Goal: Information Seeking & Learning: Learn about a topic

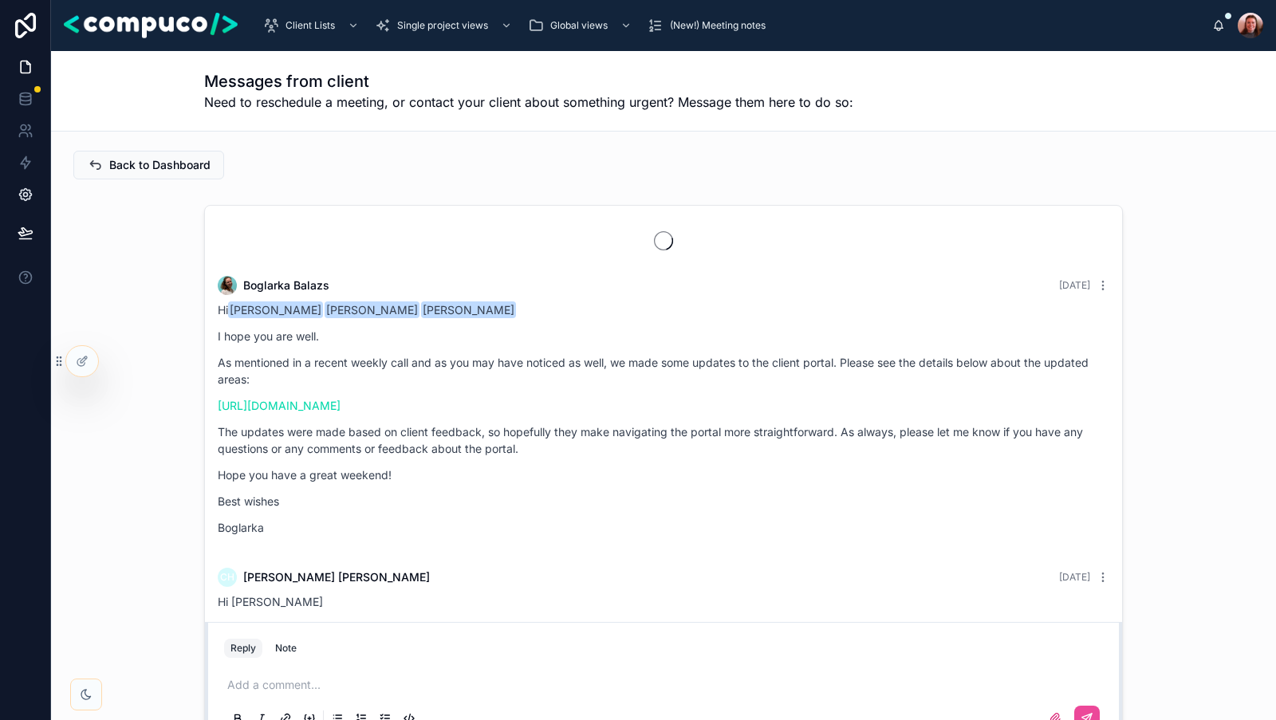
scroll to position [3450, 0]
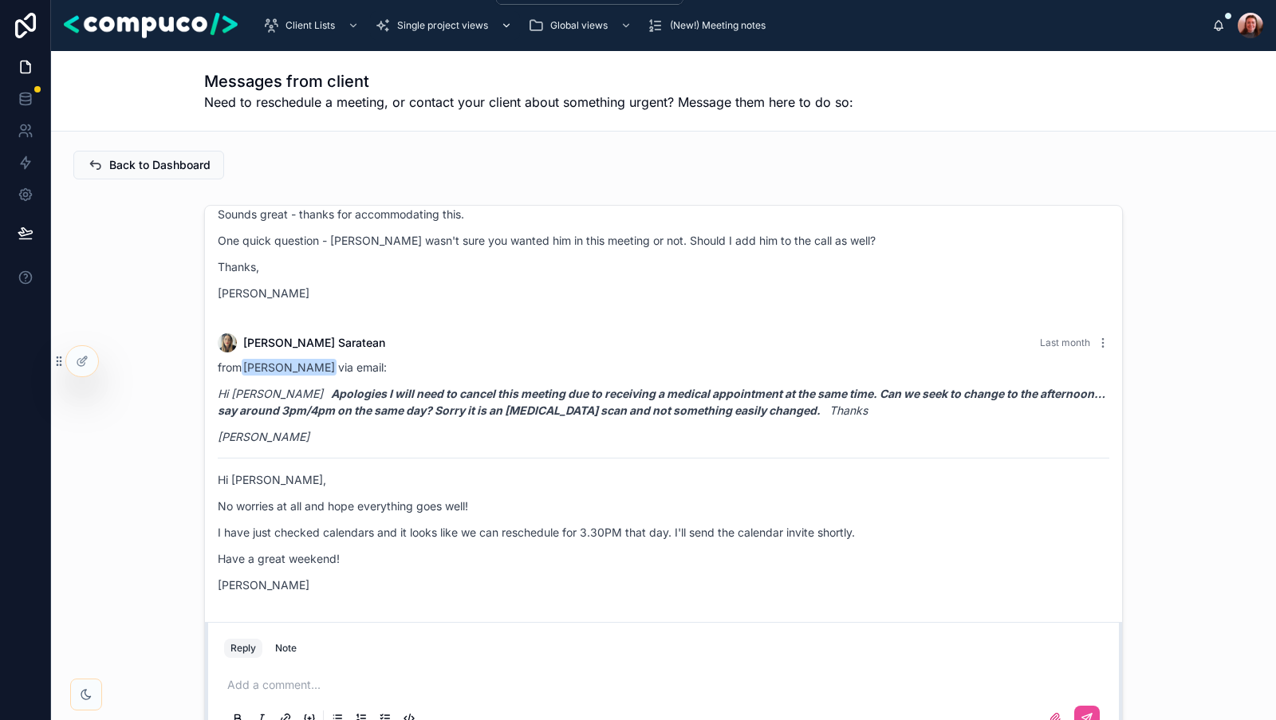
click at [436, 23] on span "Single project views" at bounding box center [442, 25] width 91 height 13
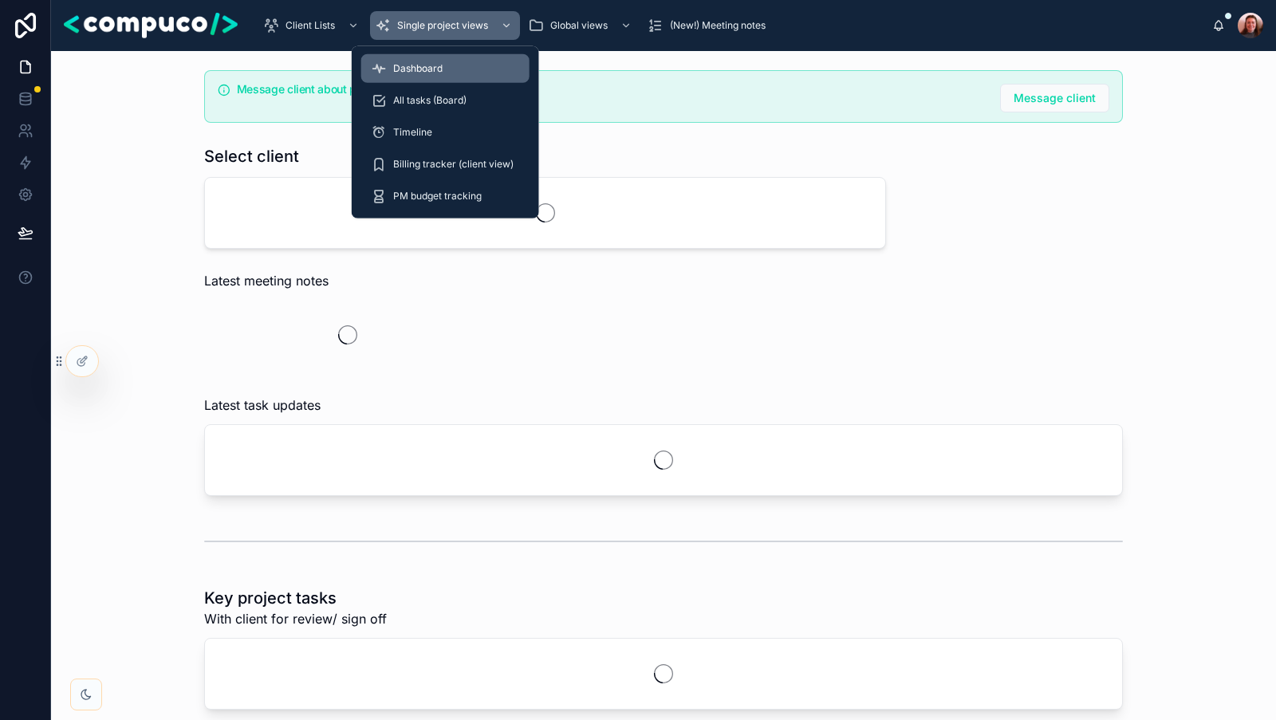
click at [444, 73] on div "Dashboard" at bounding box center [445, 69] width 149 height 26
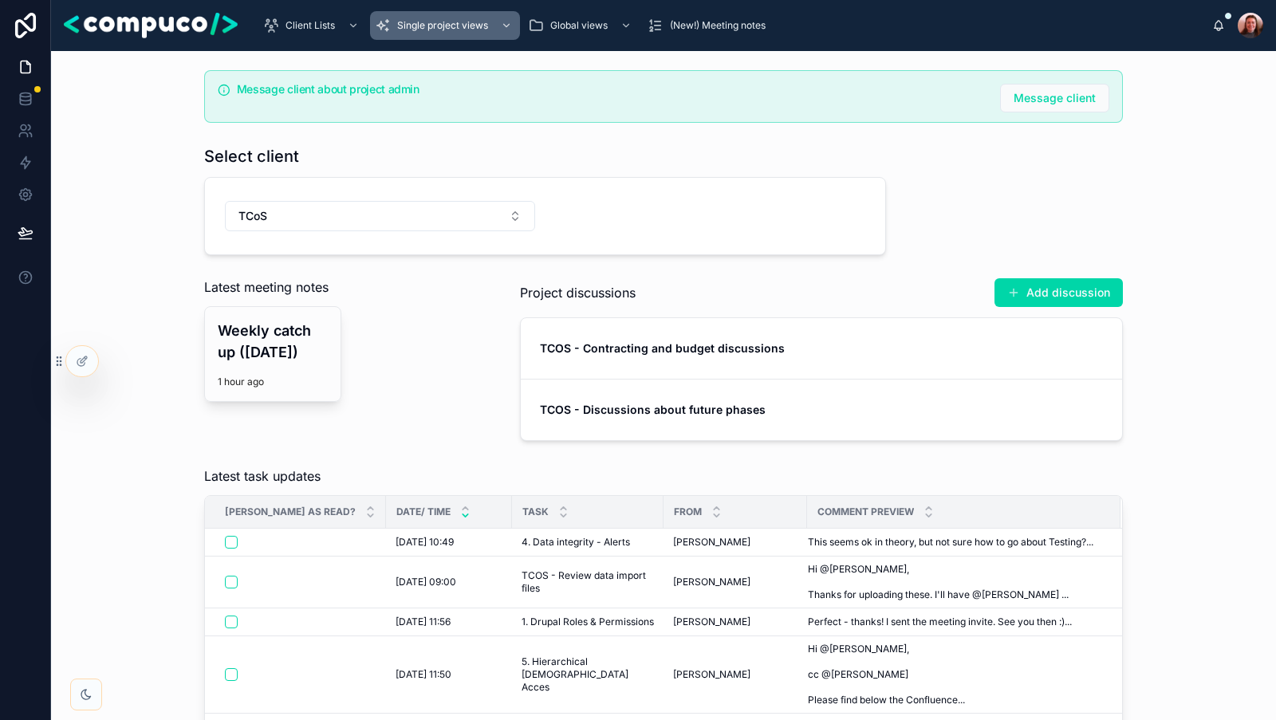
click at [143, 295] on div "Message client about project admin Message client Select client TCoS Latest mee…" at bounding box center [663, 255] width 1199 height 383
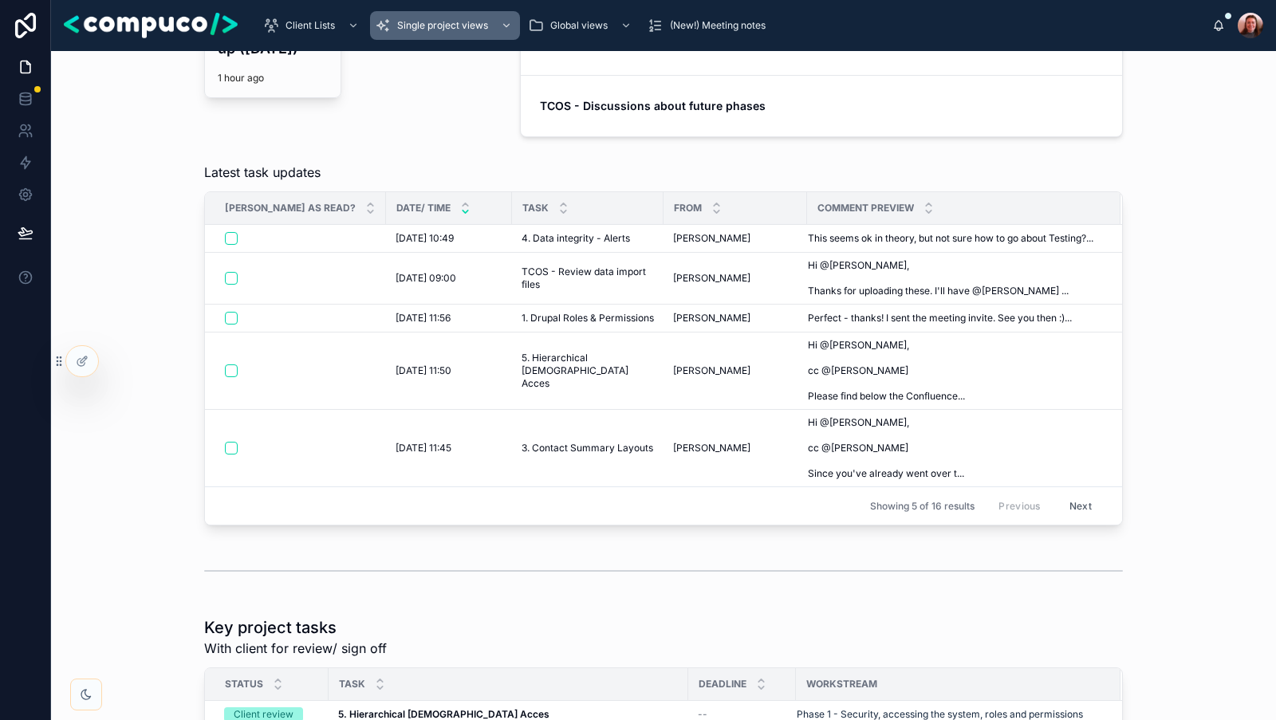
scroll to position [320, 0]
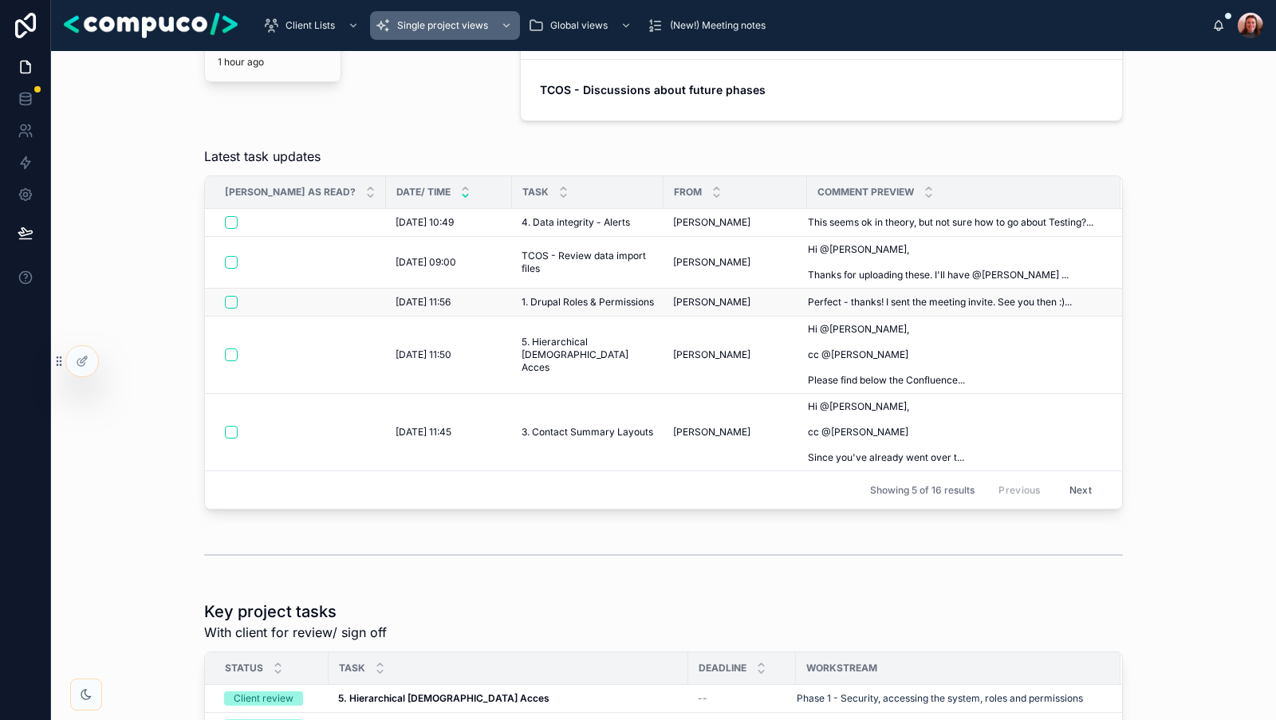
click at [521, 299] on span "1. Drupal Roles & Permissions" at bounding box center [587, 302] width 132 height 13
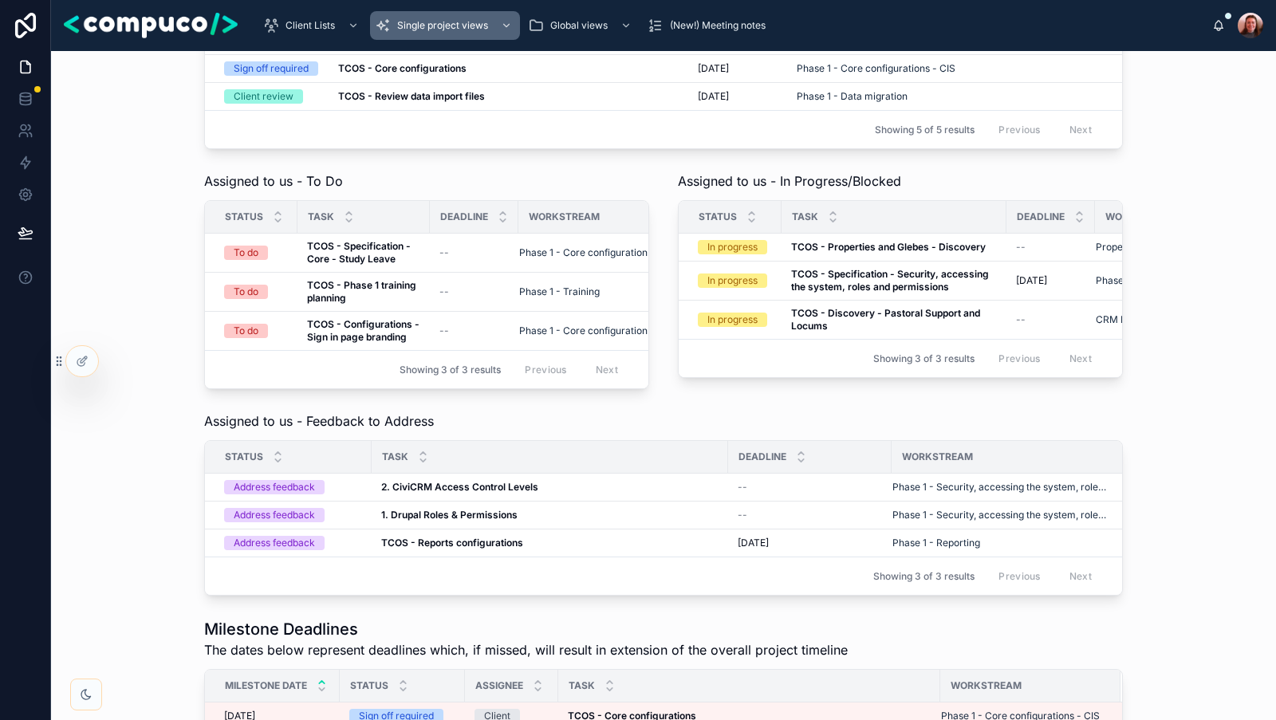
scroll to position [1250, 0]
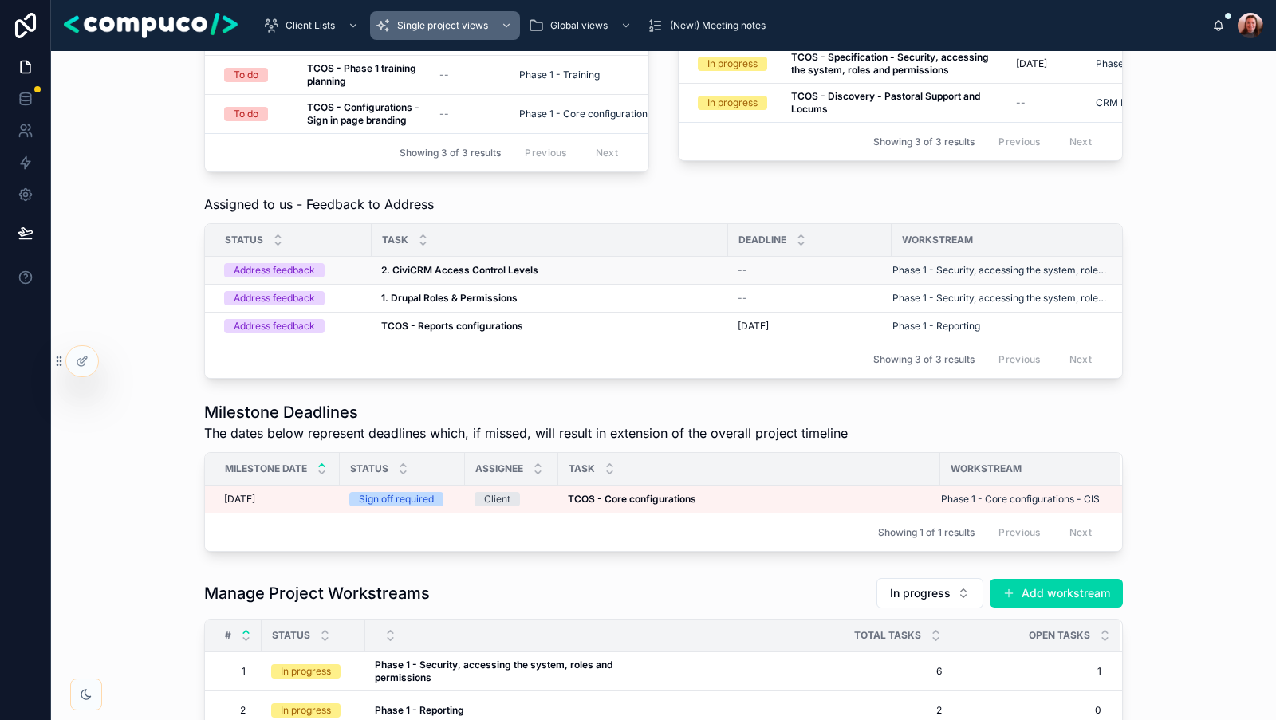
click at [494, 269] on strong "2. CiviCRM Access Control Levels" at bounding box center [459, 270] width 157 height 12
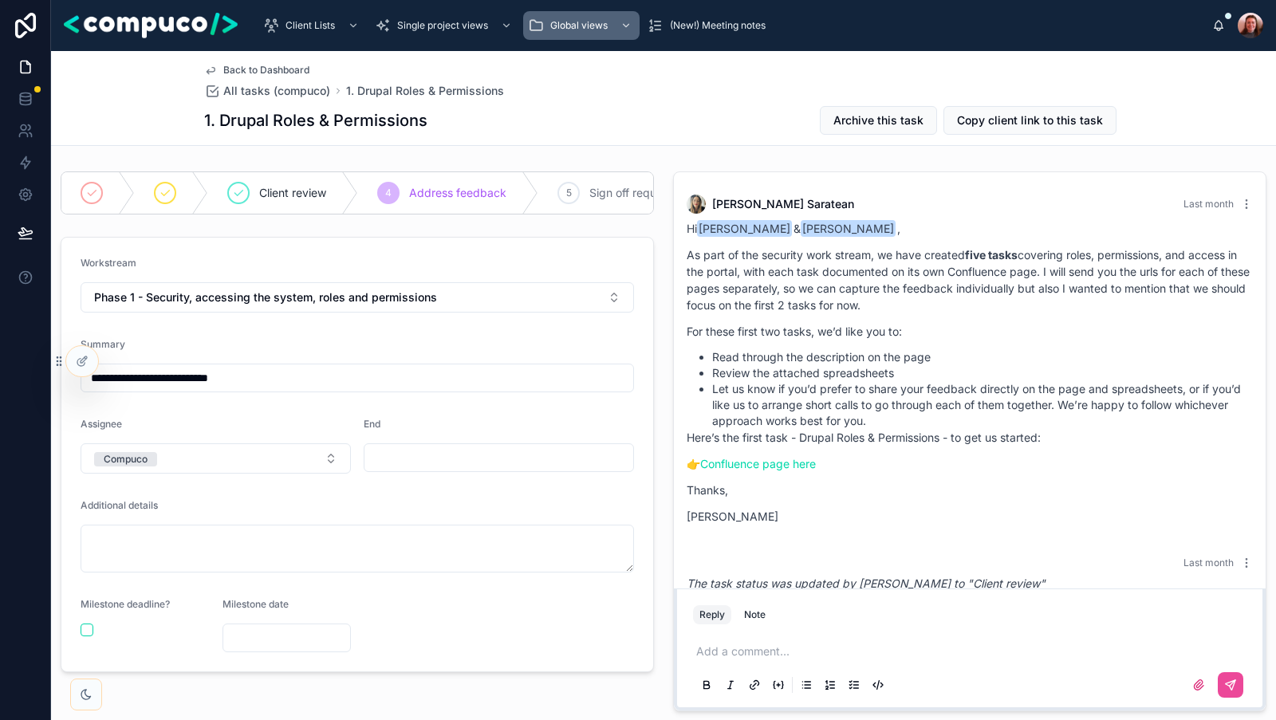
scroll to position [1130, 0]
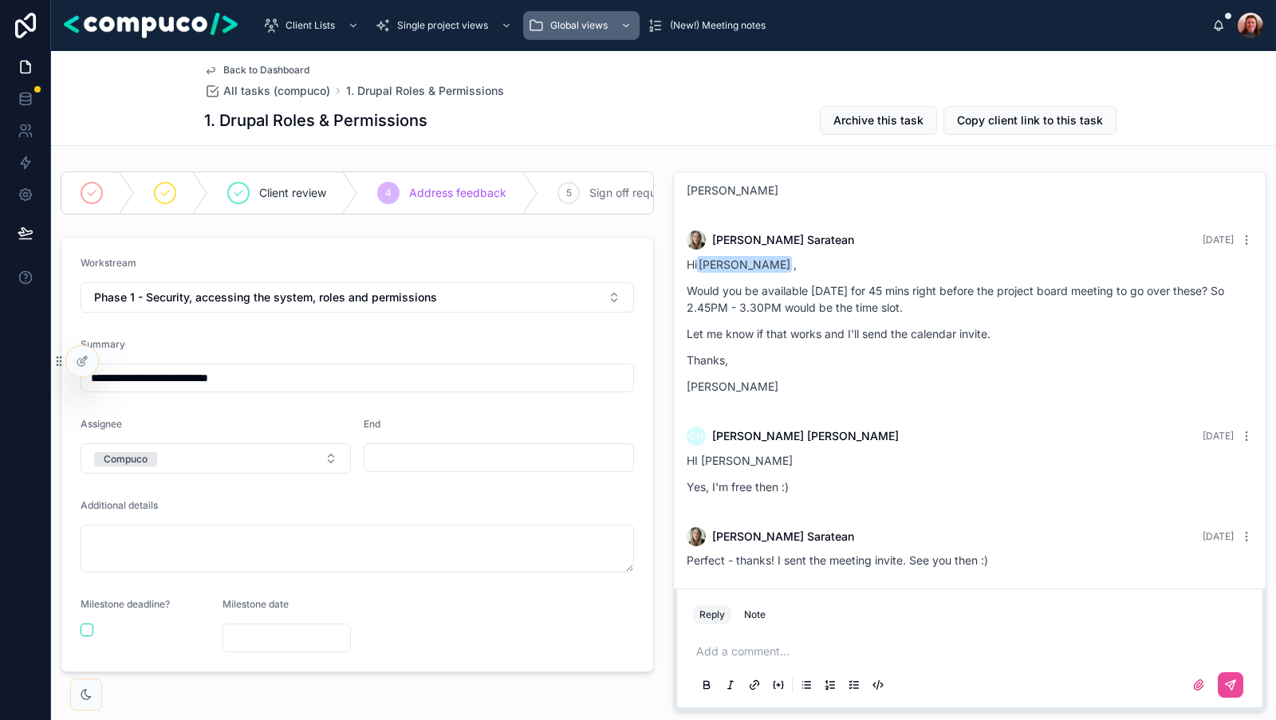
click at [671, 355] on div "Elena Saratean Last month Hi Richard Maclennan & Craig Hawkins , As part of the…" at bounding box center [969, 441] width 612 height 552
click at [667, 346] on div "Elena Saratean Last month Hi Richard Maclennan & Craig Hawkins , As part of the…" at bounding box center [969, 441] width 612 height 552
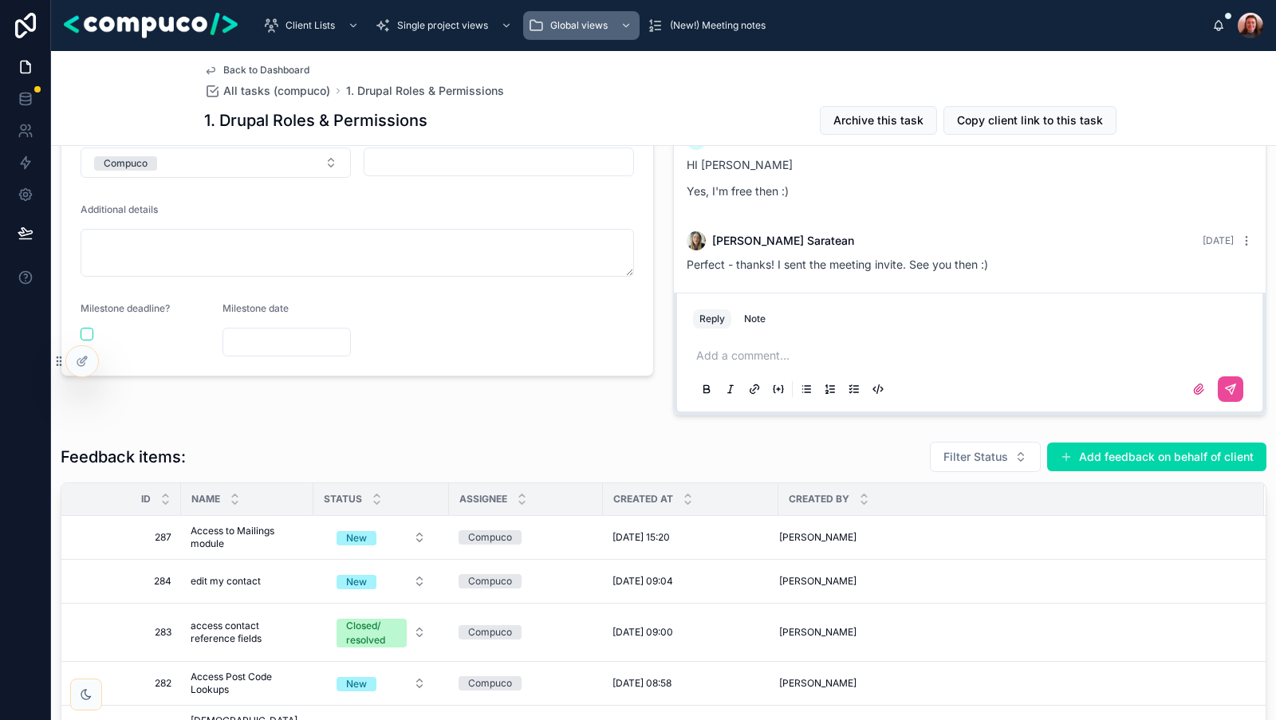
scroll to position [467, 0]
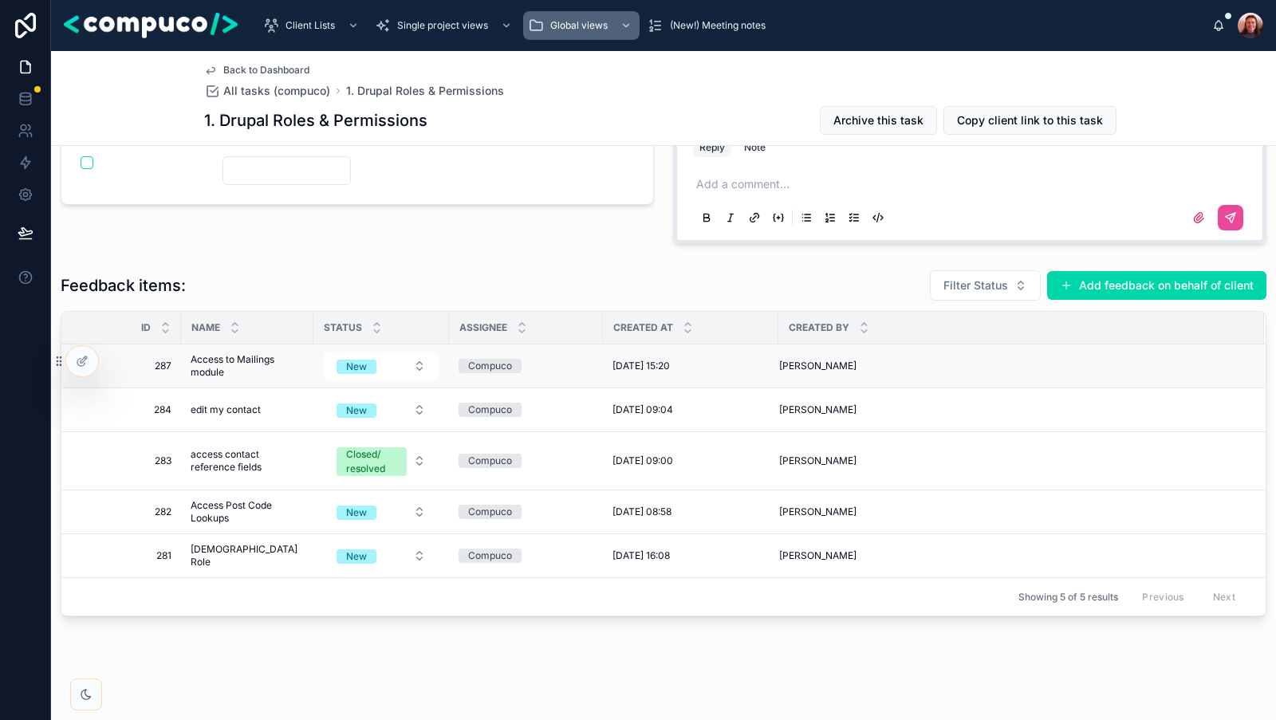
click at [265, 360] on span "Access to Mailings module" at bounding box center [247, 366] width 113 height 26
click at [229, 548] on span "[DEMOGRAPHIC_DATA] Role" at bounding box center [247, 556] width 113 height 26
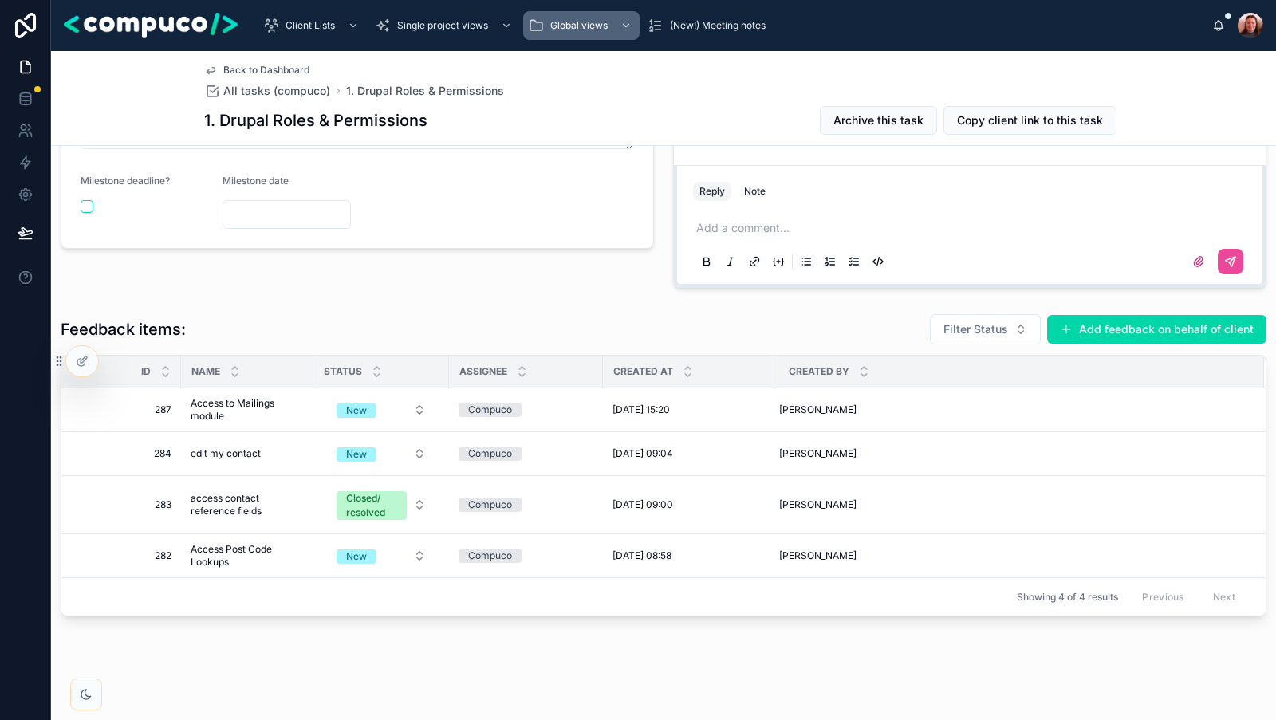
click at [457, 318] on div "Feedback items: Filter Status Add feedback on behalf of client" at bounding box center [663, 329] width 1205 height 32
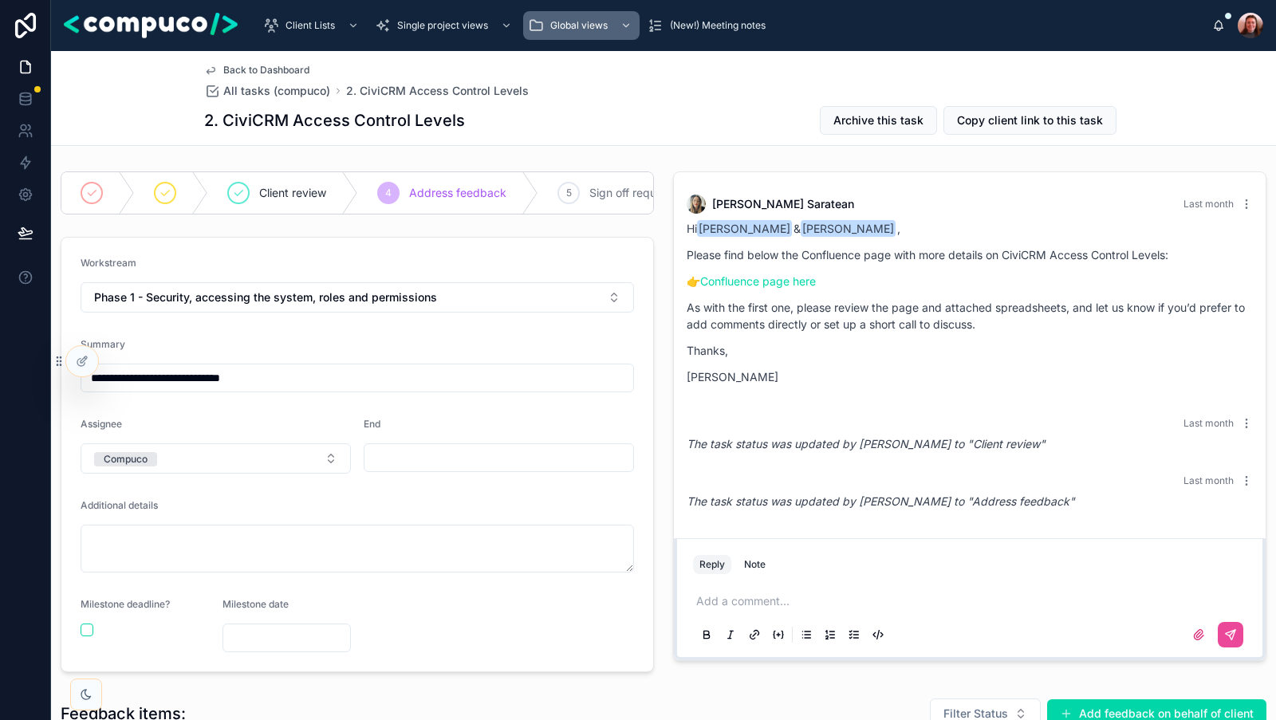
scroll to position [288, 0]
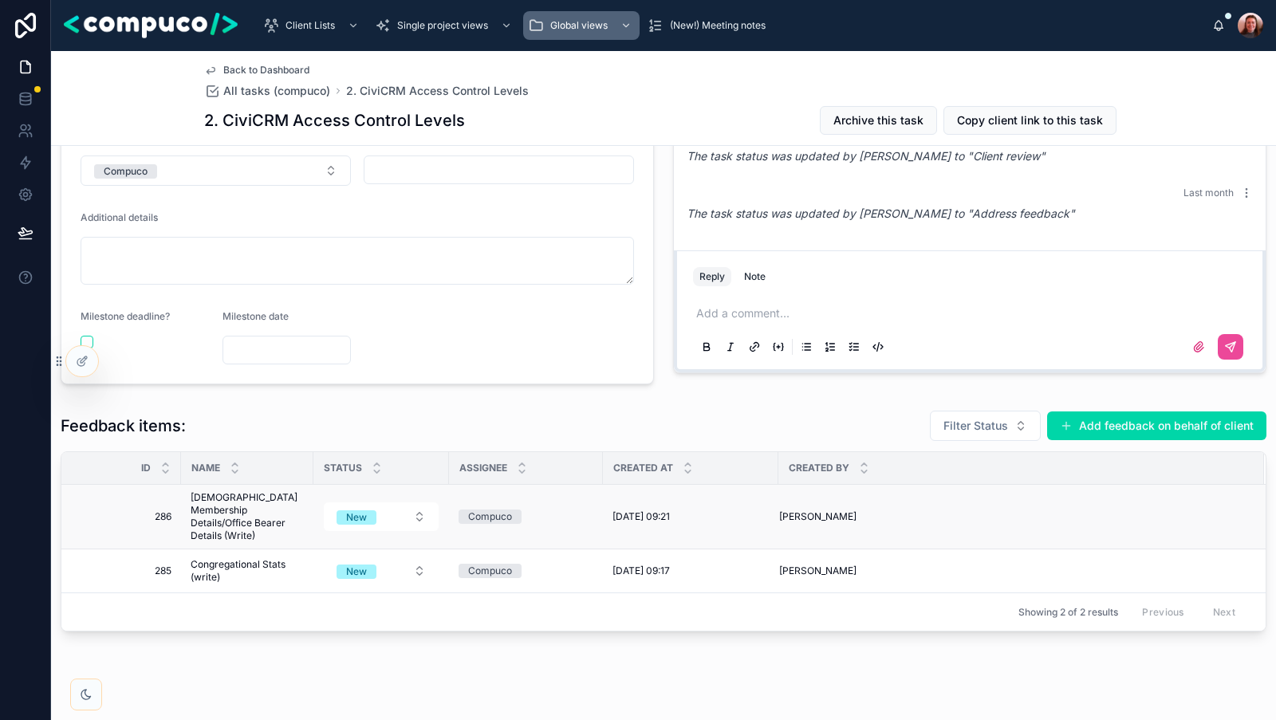
click at [250, 505] on span "Presbytery Membership Details/Office Bearer Details (Write)" at bounding box center [247, 516] width 113 height 51
click at [242, 560] on span "Congregational Stats (write)" at bounding box center [247, 571] width 113 height 26
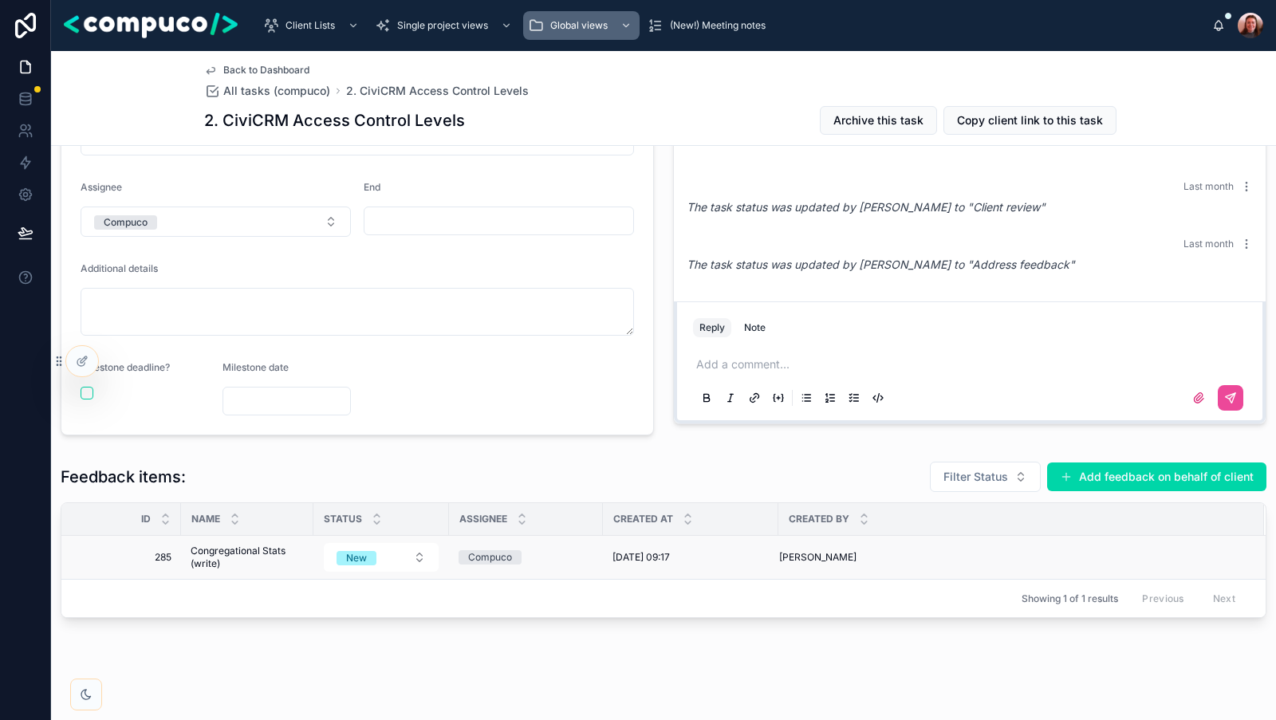
click at [247, 550] on span "Congregational Stats (write)" at bounding box center [247, 558] width 113 height 26
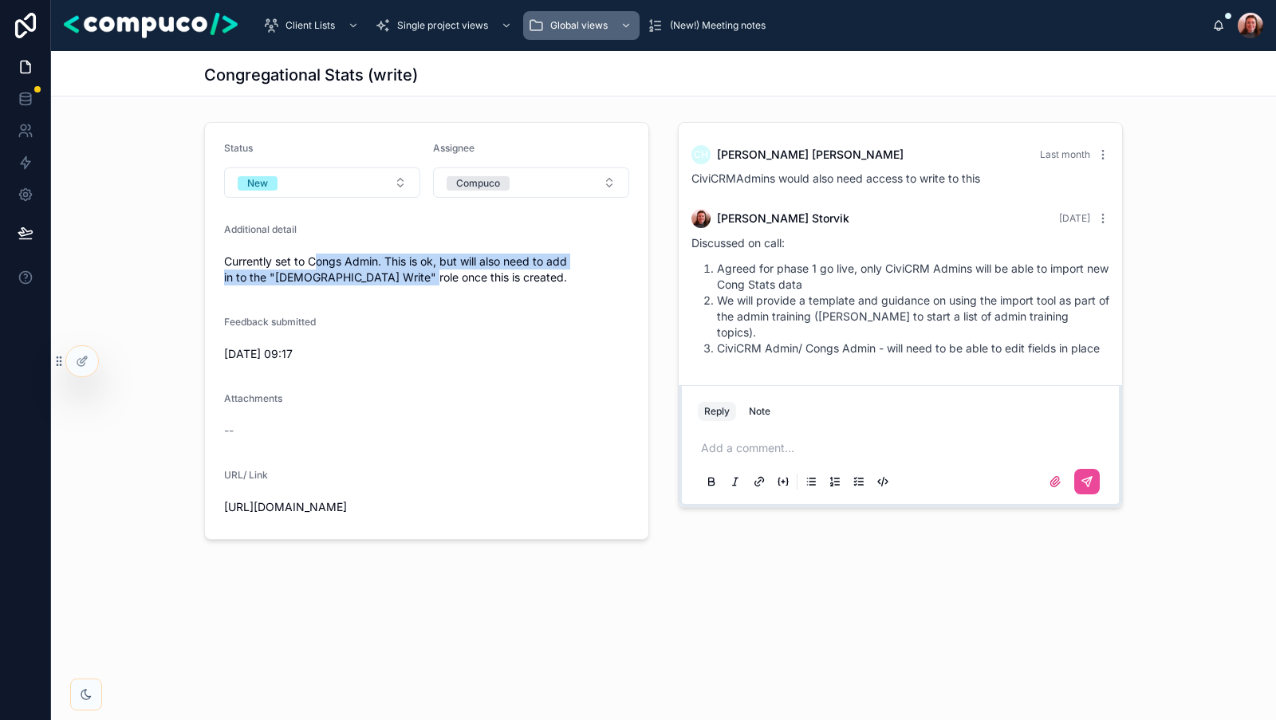
drag, startPoint x: 317, startPoint y: 262, endPoint x: 452, endPoint y: 269, distance: 134.9
click at [452, 269] on span "Currently set to Congs Admin. This is ok, but will also need to add in to the "…" at bounding box center [426, 270] width 405 height 32
click at [568, 273] on span "Currently set to Congs Admin. This is ok, but will also need to add in to the "…" at bounding box center [426, 270] width 405 height 32
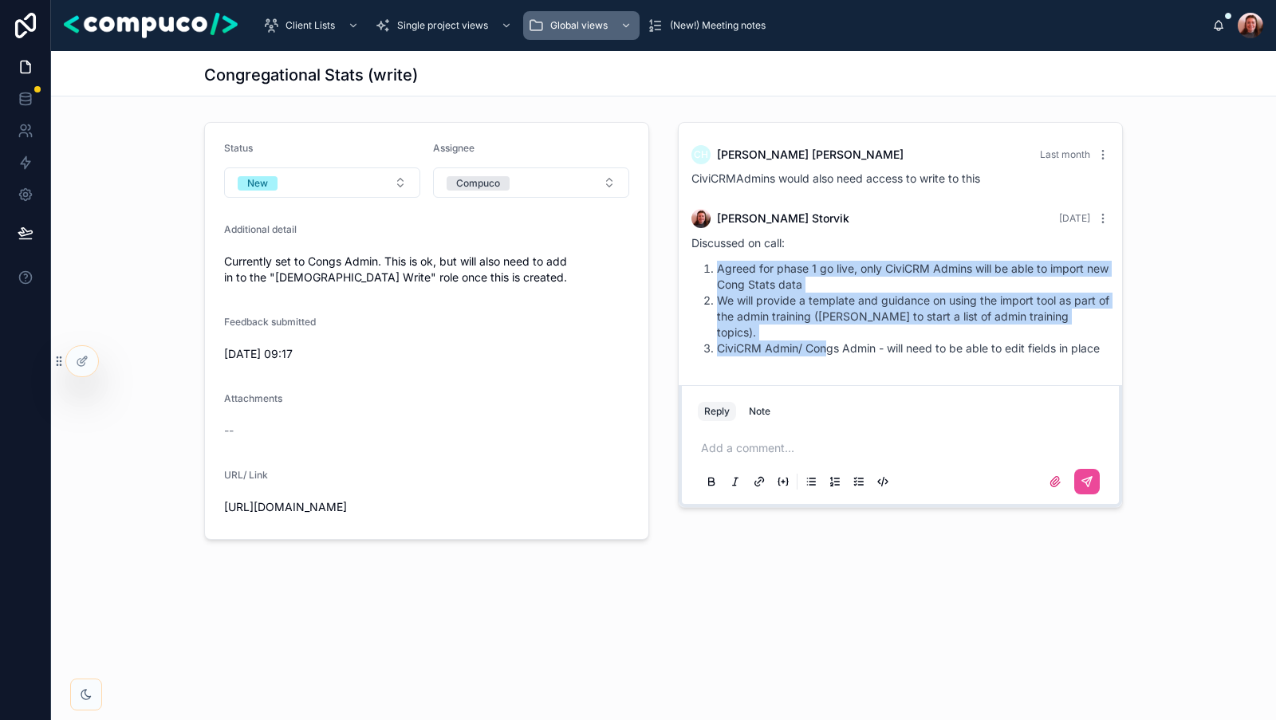
drag, startPoint x: 718, startPoint y: 268, endPoint x: 829, endPoint y: 327, distance: 125.5
click at [829, 328] on ol "Agreed for phase 1 go live, only CiviCRM Admins will be able to import new Cong…" at bounding box center [900, 309] width 418 height 96
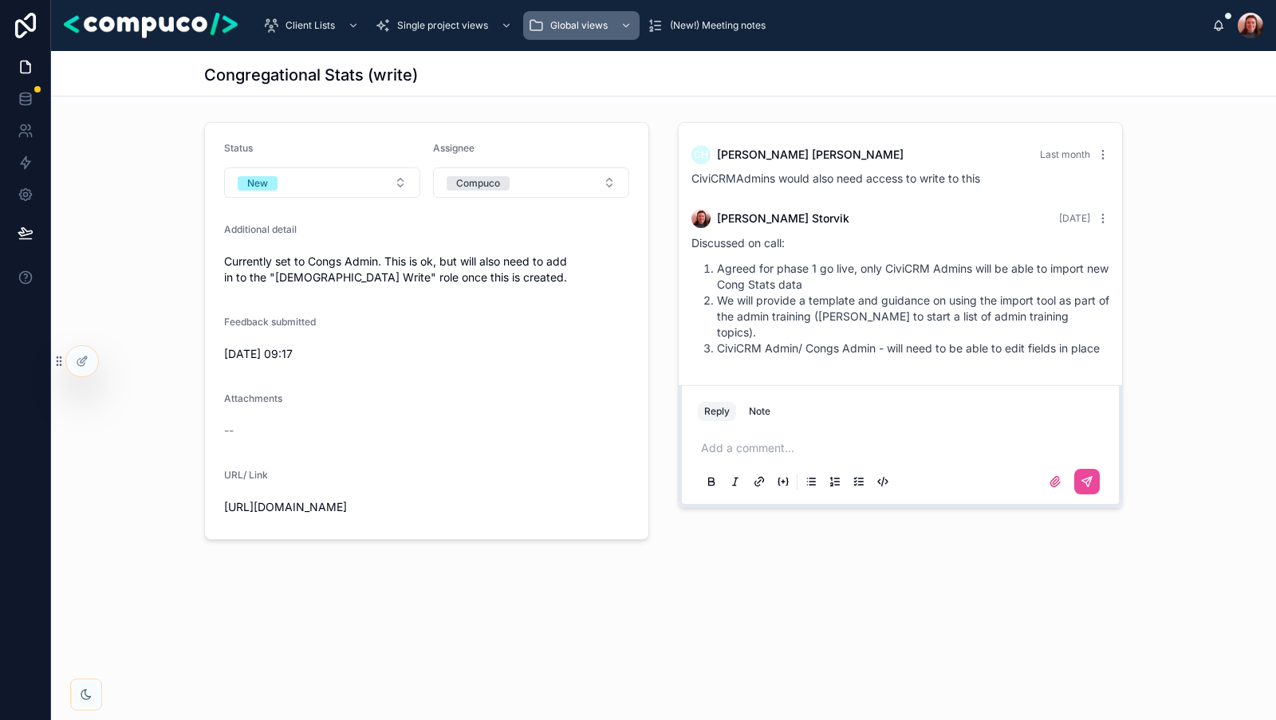
click at [927, 340] on li "CiviCRM Admin/ Congs Admin - will need to be able to edit fields in place" at bounding box center [913, 348] width 392 height 16
click at [342, 181] on button "New" at bounding box center [322, 182] width 196 height 30
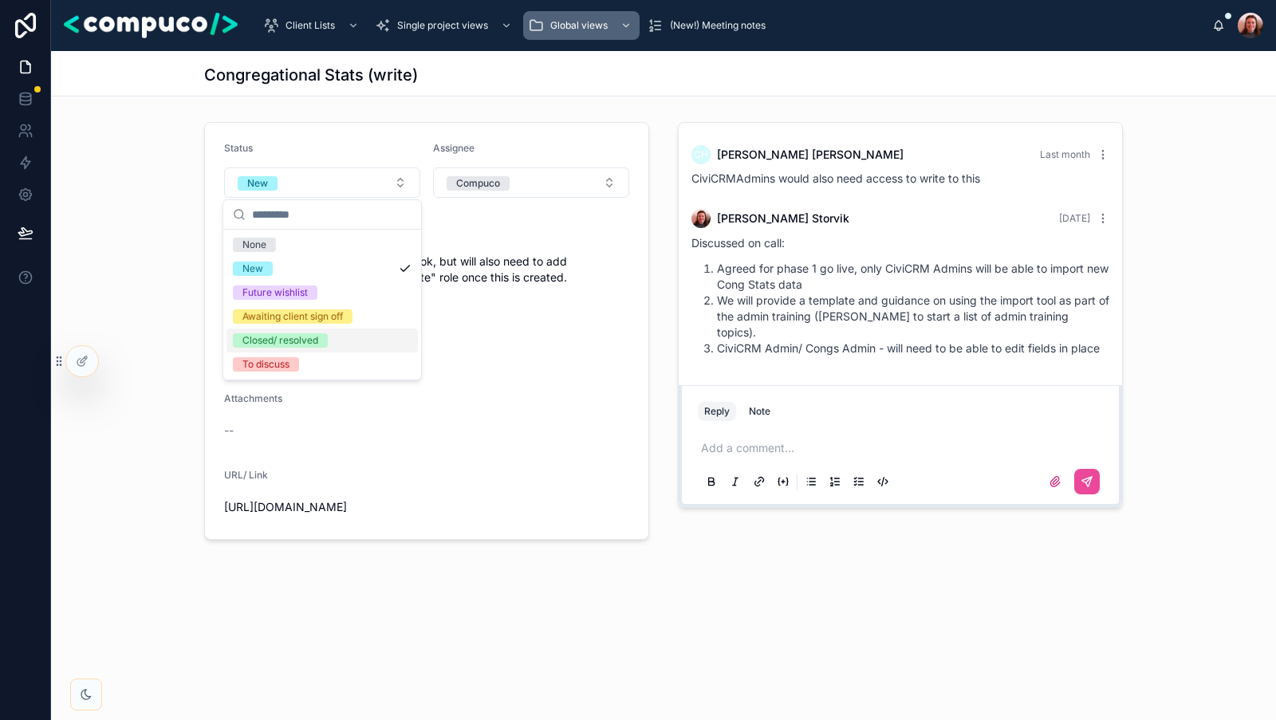
click at [361, 340] on div "Closed/ resolved" at bounding box center [321, 340] width 191 height 24
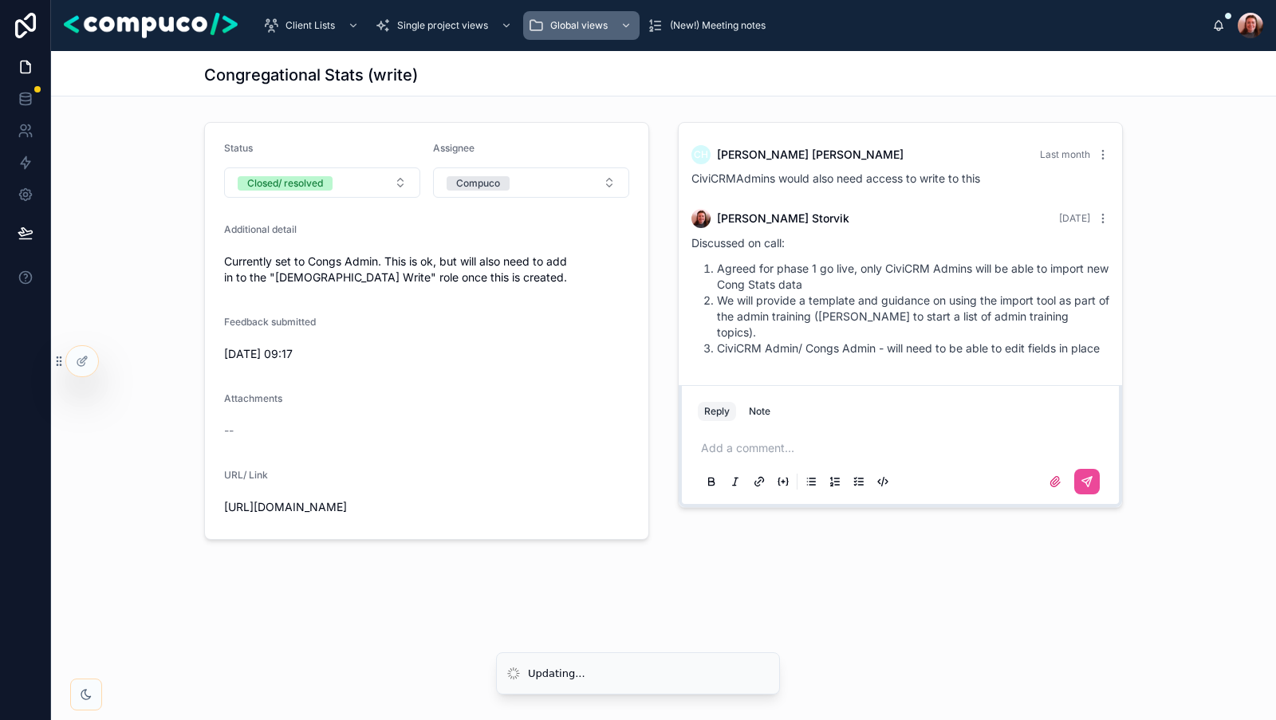
click at [125, 303] on div "Status Closed/ resolved Assignee Compuco Additional detail Currently set to Con…" at bounding box center [663, 331] width 1225 height 431
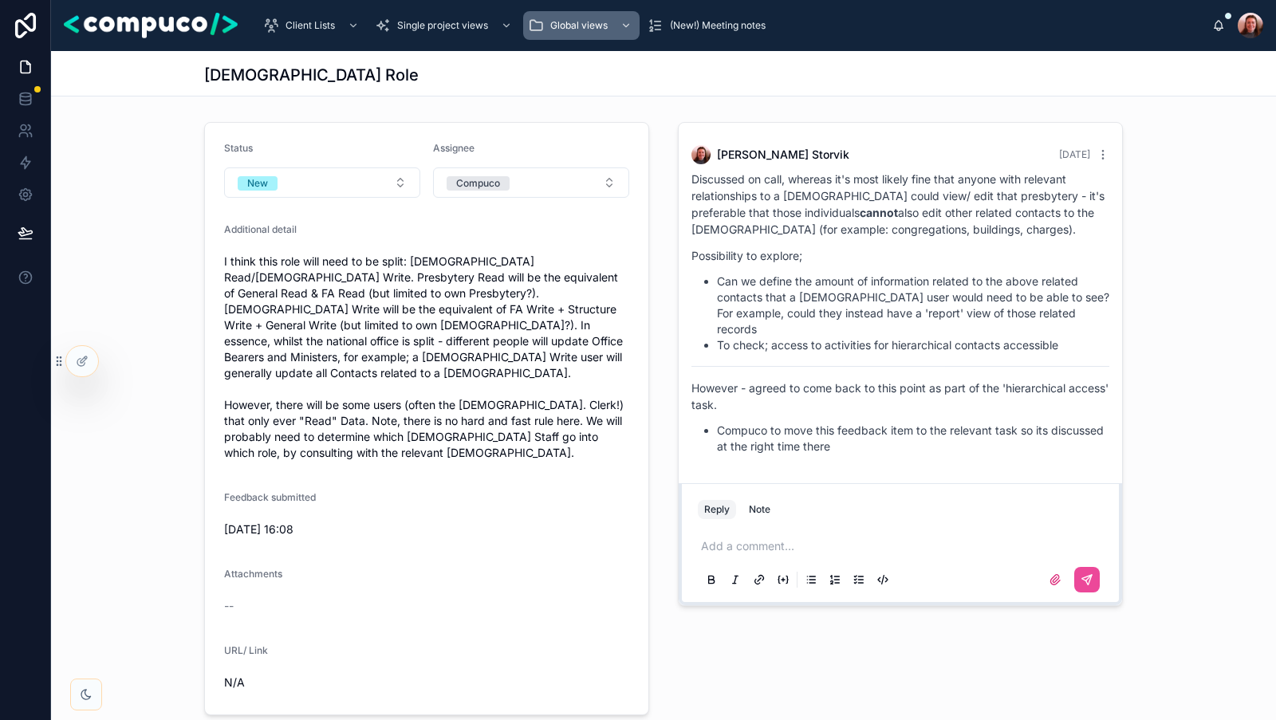
click at [816, 356] on div "Discussed on call, whereas it's most likely fine that anyone with relevant rela…" at bounding box center [900, 313] width 418 height 284
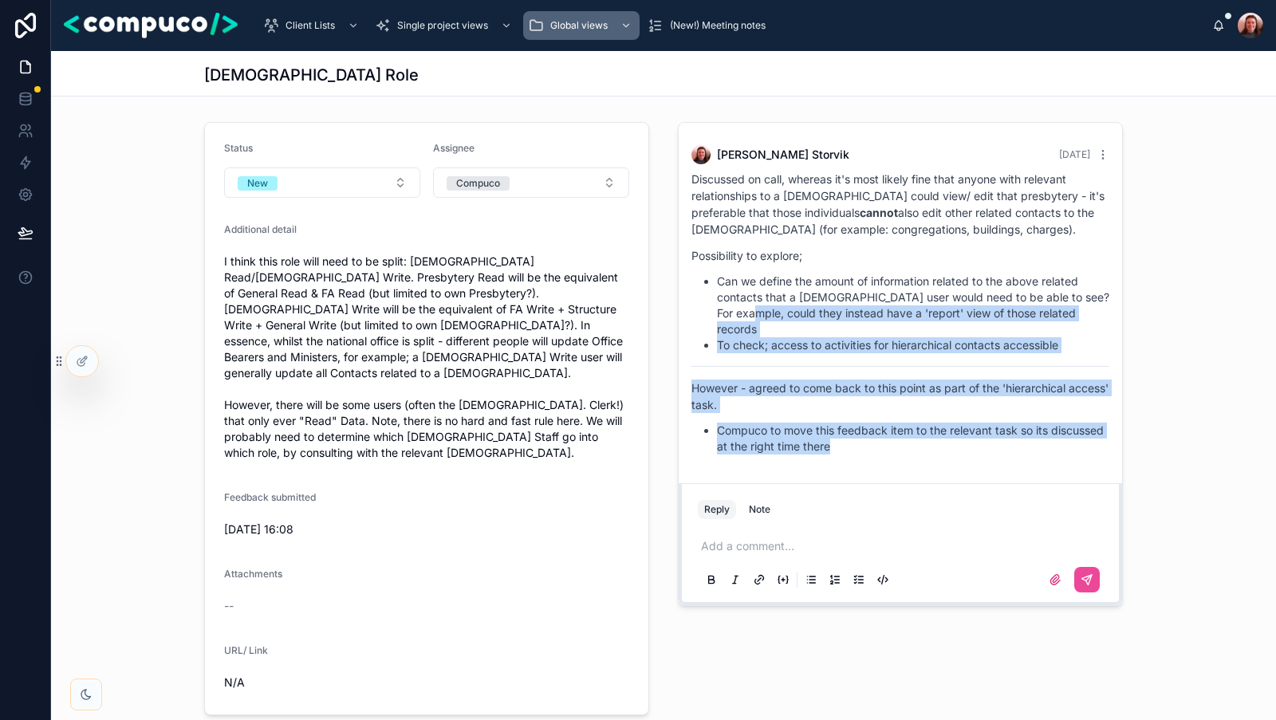
drag, startPoint x: 881, startPoint y: 438, endPoint x: 776, endPoint y: 308, distance: 167.8
click at [776, 307] on div "Ellen Storvik Yesterday Discussed on call, whereas it's most likely fine that a…" at bounding box center [900, 300] width 437 height 328
click at [841, 379] on p "However - agreed to come back to this point as part of the 'hierarchical access…" at bounding box center [900, 395] width 418 height 33
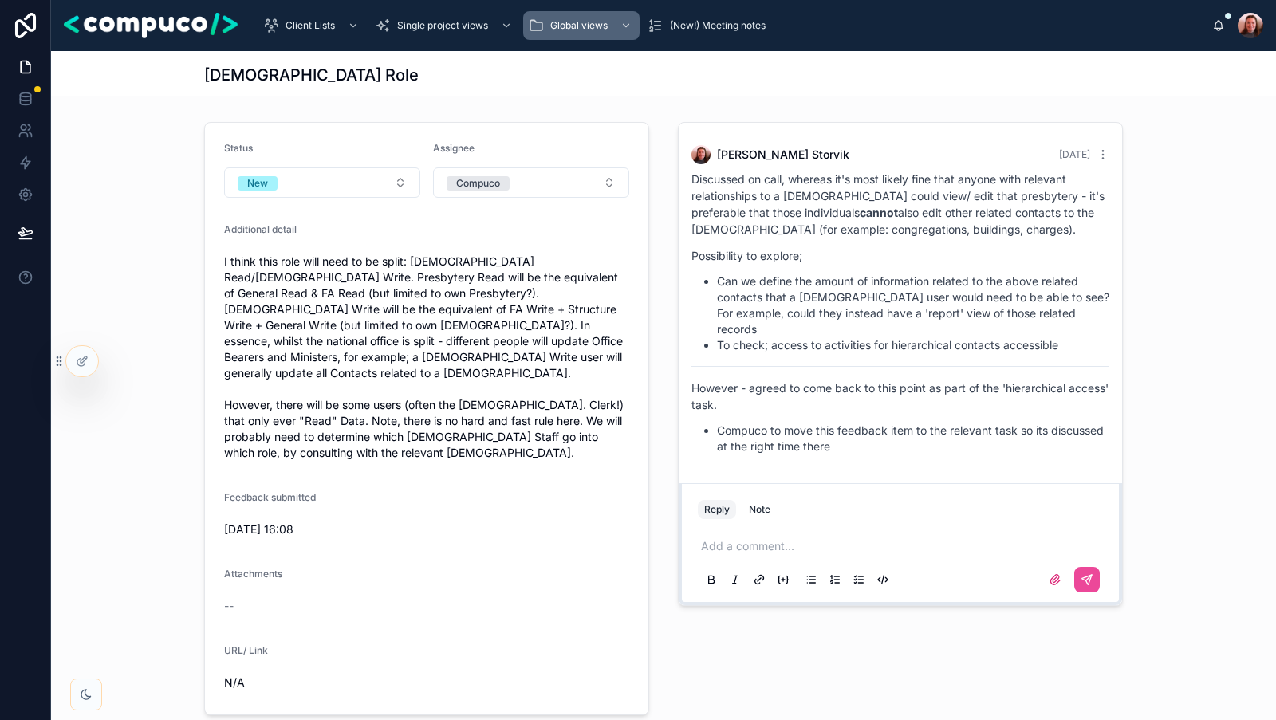
scroll to position [85, 0]
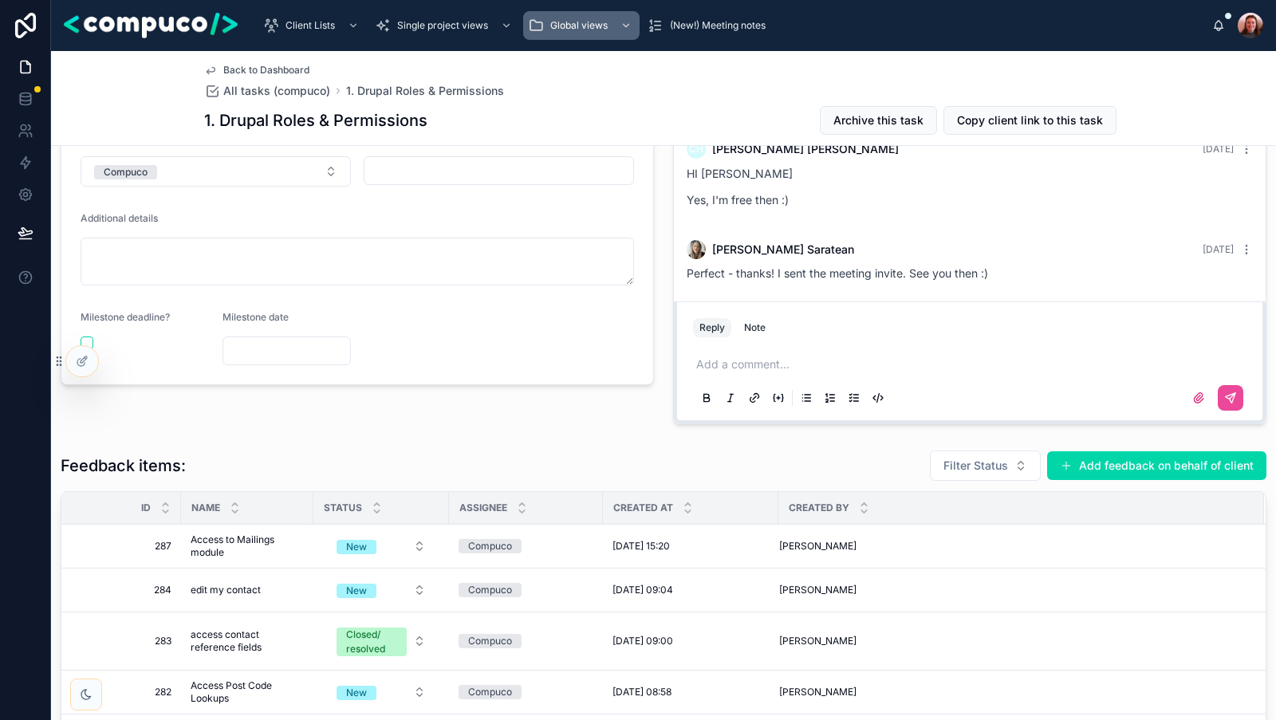
scroll to position [423, 0]
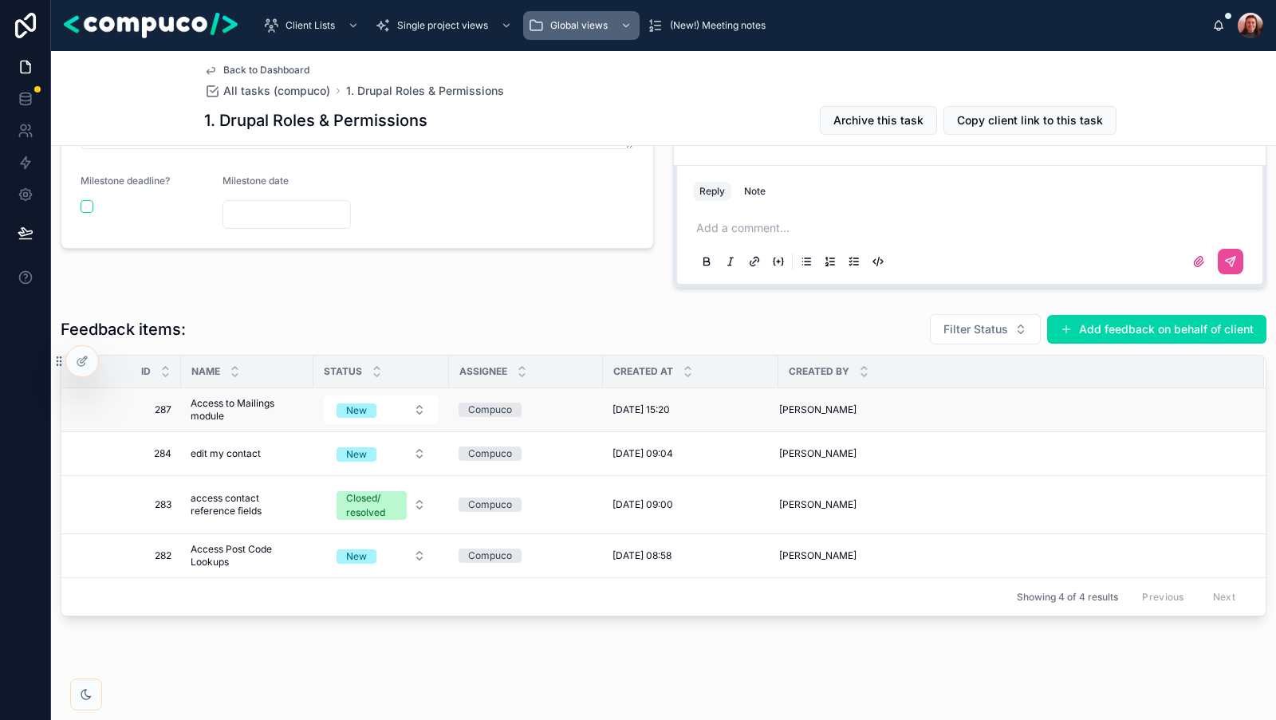
click at [217, 411] on span "Access to Mailings module" at bounding box center [247, 410] width 113 height 26
click at [221, 549] on span "Access Post Code Lookups" at bounding box center [247, 556] width 113 height 26
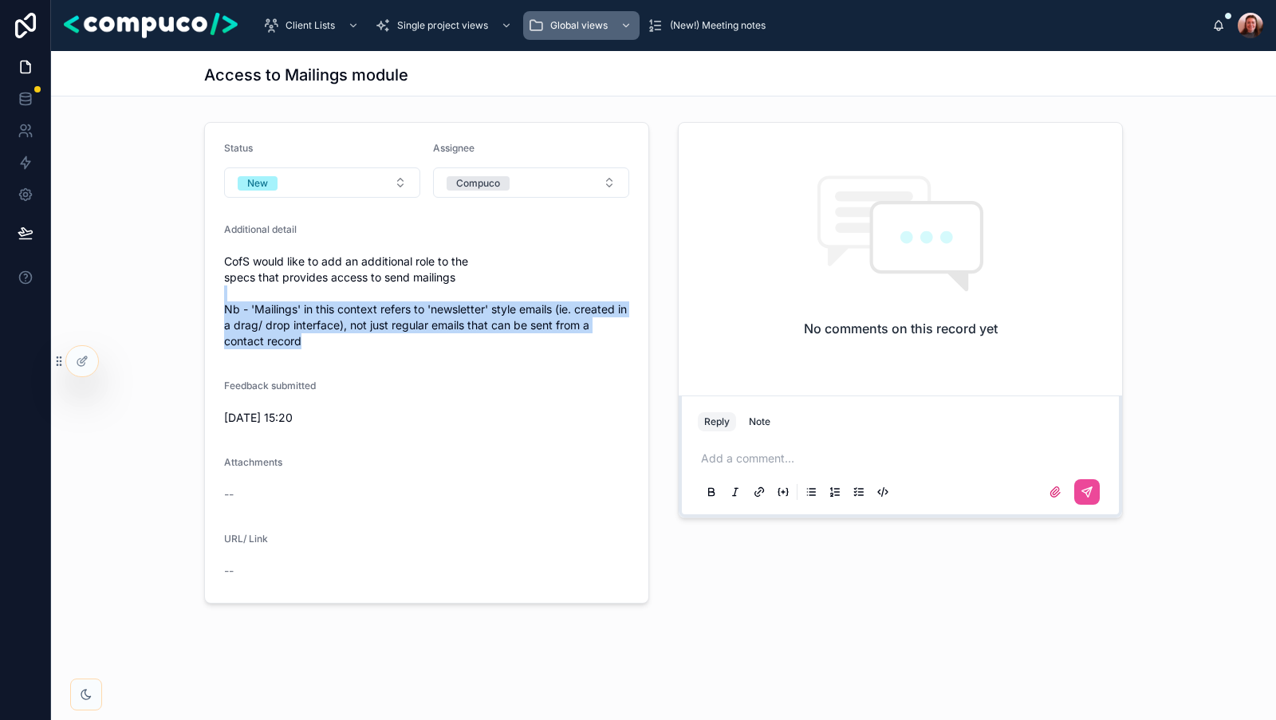
drag, startPoint x: 338, startPoint y: 334, endPoint x: 317, endPoint y: 298, distance: 41.4
click at [317, 298] on span "CofS would like to add an additional role to the specs that provides access to …" at bounding box center [426, 302] width 405 height 96
click at [316, 333] on span "CofS would like to add an additional role to the specs that provides access to …" at bounding box center [426, 302] width 405 height 96
drag, startPoint x: 326, startPoint y: 335, endPoint x: 223, endPoint y: 261, distance: 126.8
click at [224, 261] on span "CofS would like to add an additional role to the specs that provides access to …" at bounding box center [426, 302] width 405 height 96
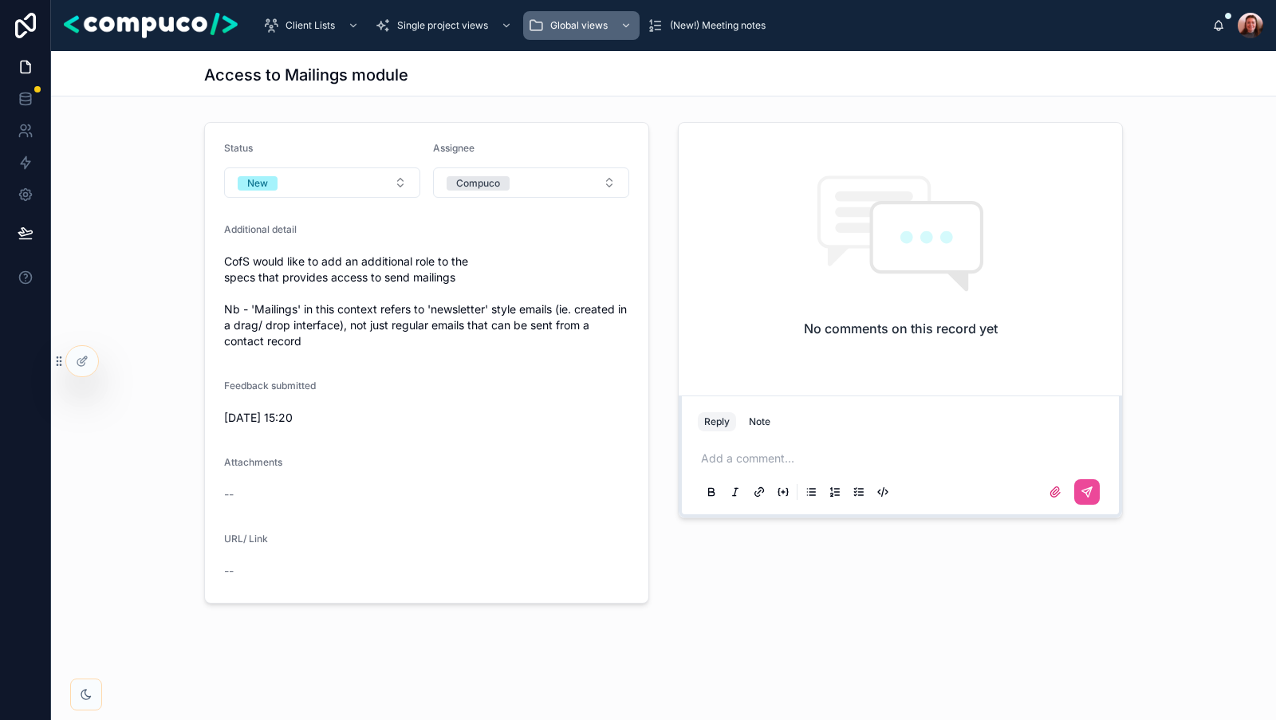
click at [230, 280] on span "CofS would like to add an additional role to the specs that provides access to …" at bounding box center [426, 302] width 405 height 96
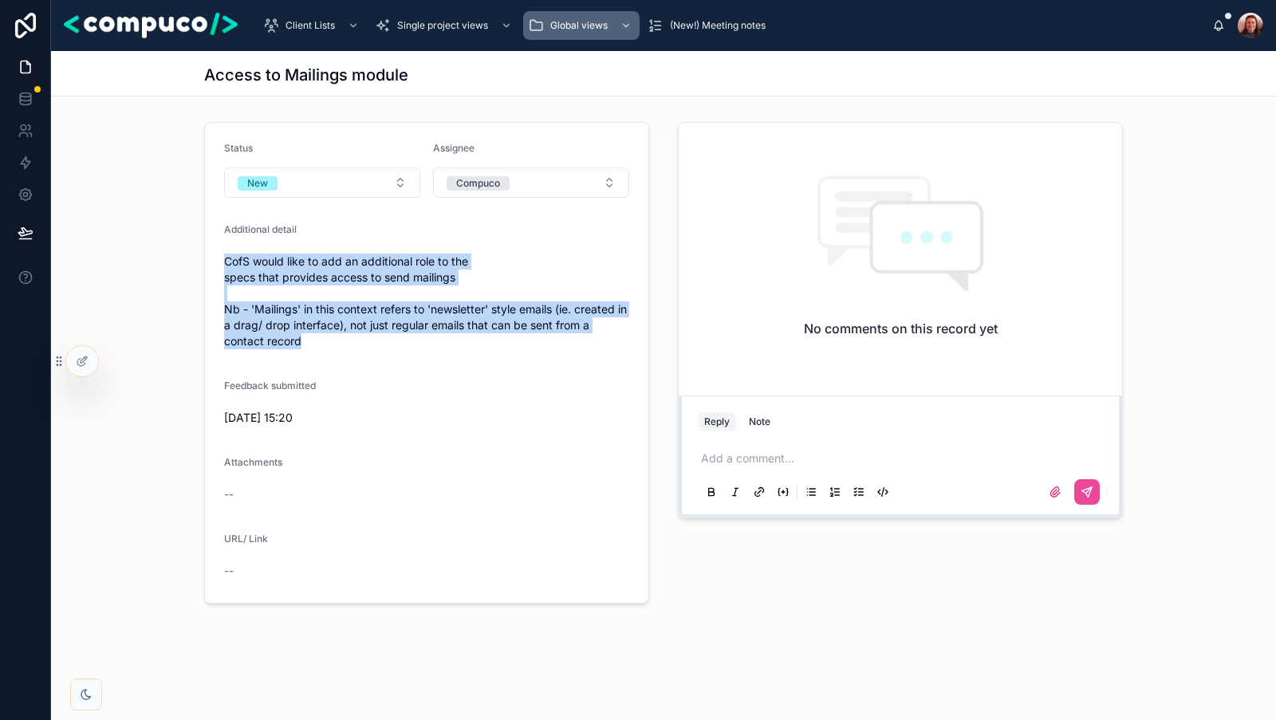
drag, startPoint x: 220, startPoint y: 259, endPoint x: 333, endPoint y: 350, distance: 145.2
click at [333, 350] on form "Status New Assignee Compuco Additional detail CofS would like to add an additio…" at bounding box center [426, 363] width 443 height 480
click at [333, 350] on div "CofS would like to add an additional role to the specs that provides access to …" at bounding box center [426, 301] width 405 height 105
drag, startPoint x: 333, startPoint y: 350, endPoint x: 232, endPoint y: 276, distance: 125.5
click at [232, 276] on div "CofS would like to add an additional role to the specs that provides access to …" at bounding box center [426, 301] width 405 height 105
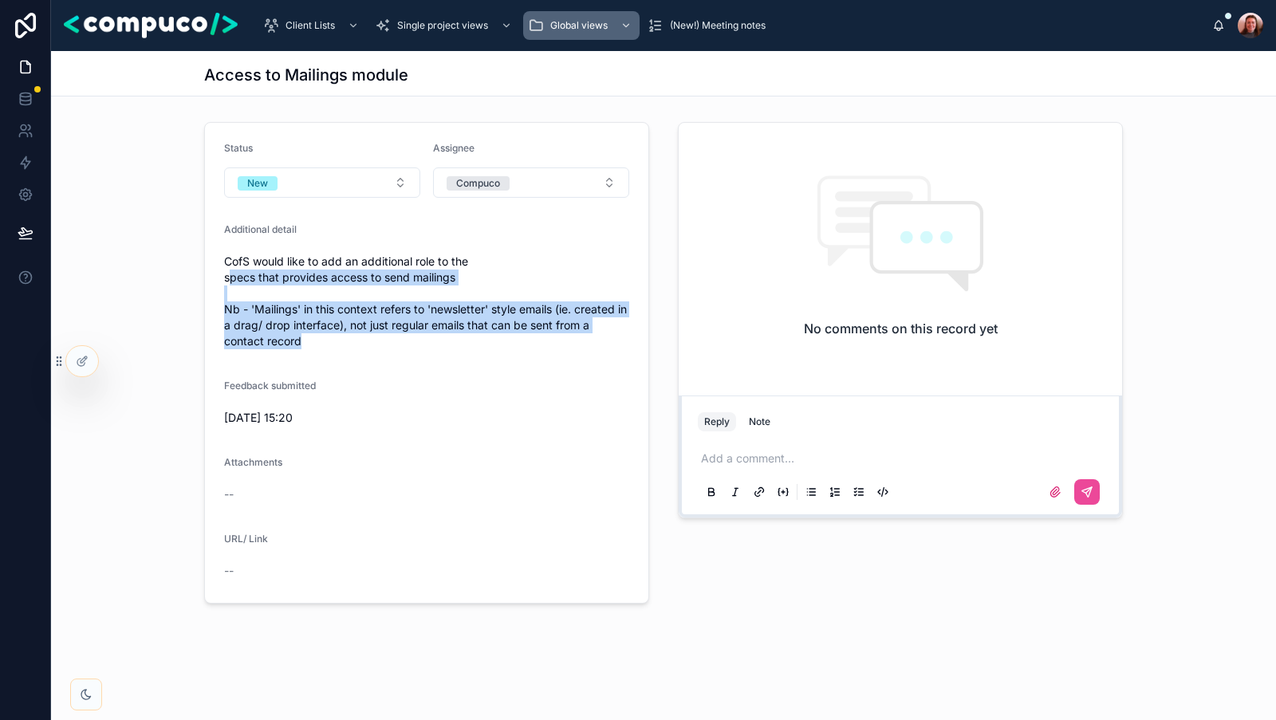
click at [359, 364] on form "Status New Assignee Compuco Additional detail CofS would like to add an additio…" at bounding box center [426, 363] width 443 height 480
drag, startPoint x: 325, startPoint y: 346, endPoint x: 218, endPoint y: 257, distance: 139.2
click at [218, 257] on form "Status New Assignee Compuco Additional detail CofS would like to add an additio…" at bounding box center [426, 363] width 443 height 480
click at [269, 303] on span "CofS would like to add an additional role to the specs that provides access to …" at bounding box center [426, 302] width 405 height 96
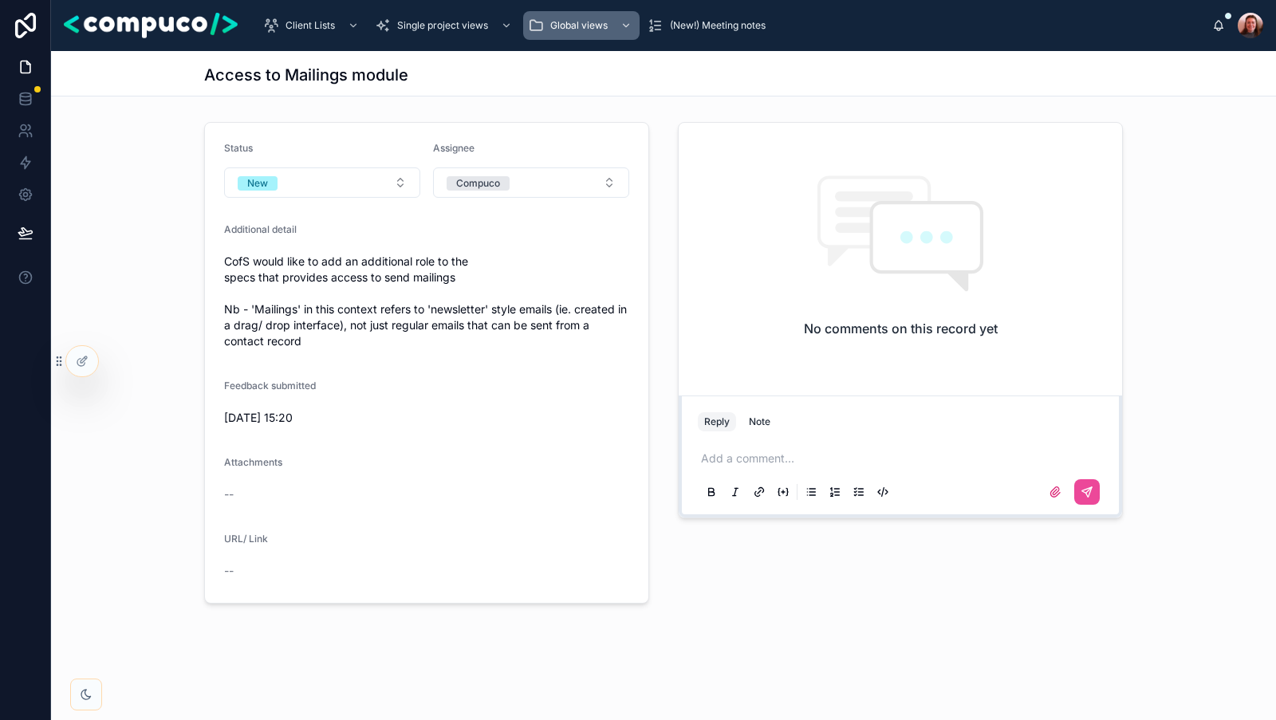
click at [662, 123] on div "Status New Assignee Compuco Additional detail CofS would like to add an additio…" at bounding box center [664, 363] width 938 height 494
